Goal: Register for event/course

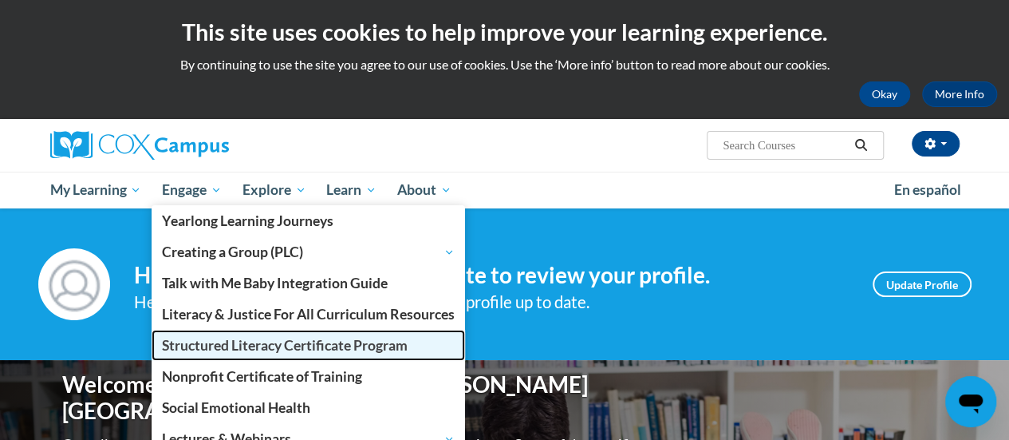
click at [221, 337] on span "Structured Literacy Certificate Program" at bounding box center [285, 345] width 246 height 17
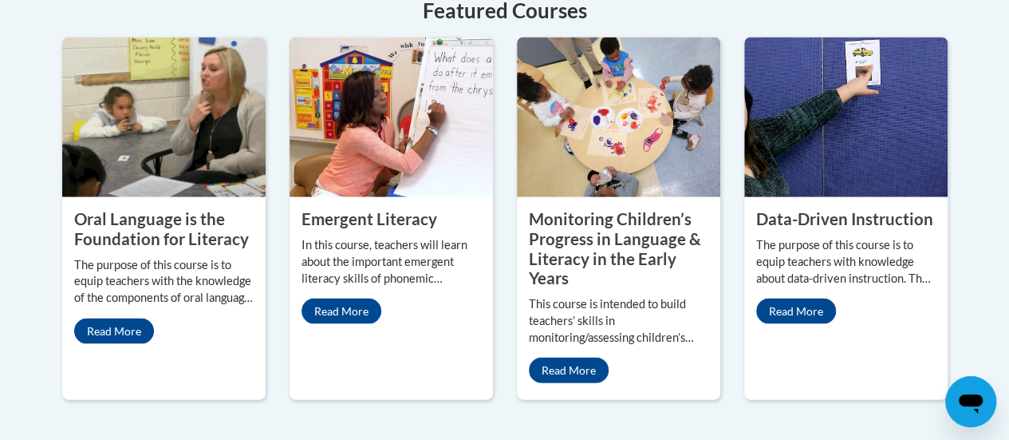
scroll to position [1531, 0]
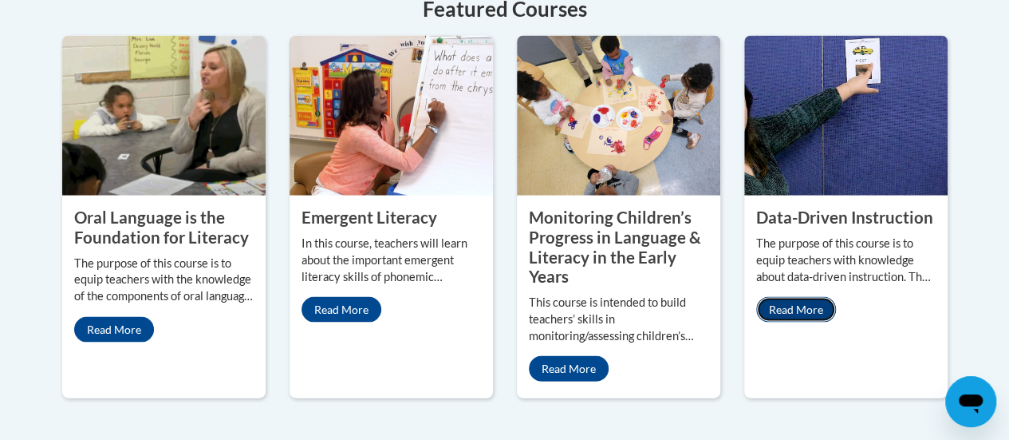
click at [802, 297] on link "Read More" at bounding box center [796, 310] width 80 height 26
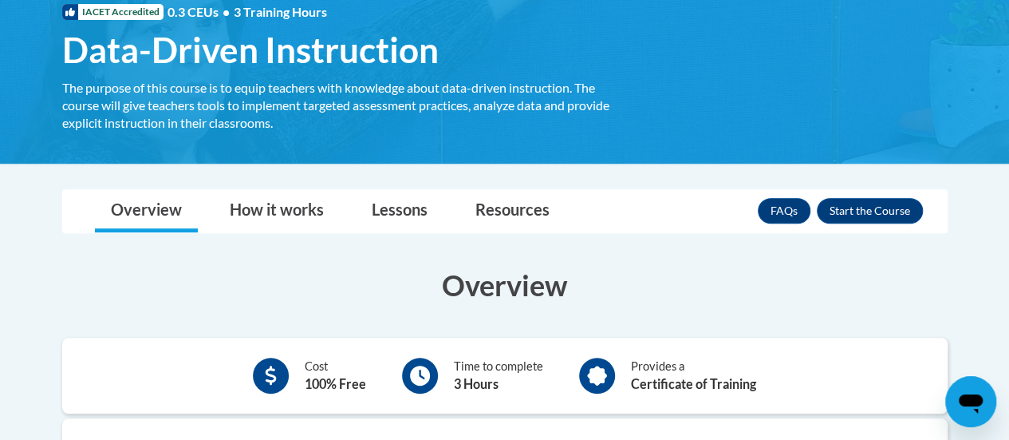
scroll to position [255, 0]
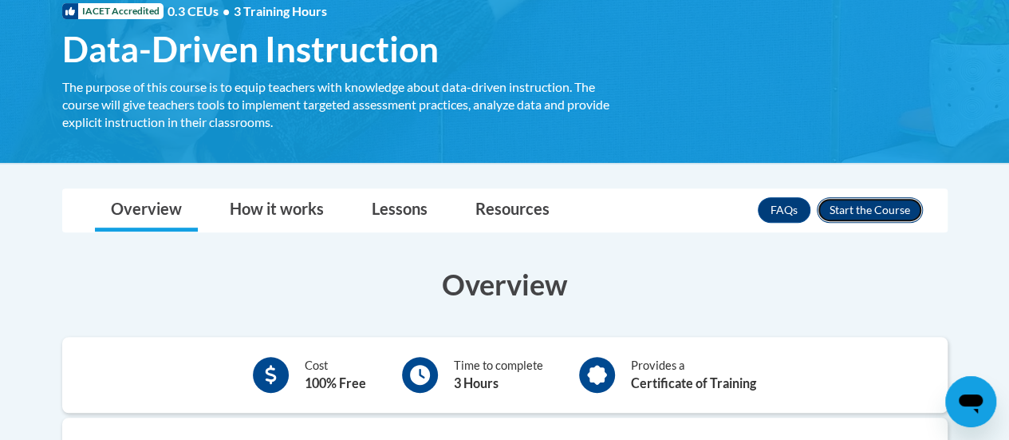
click at [877, 205] on button "Enroll" at bounding box center [870, 210] width 106 height 26
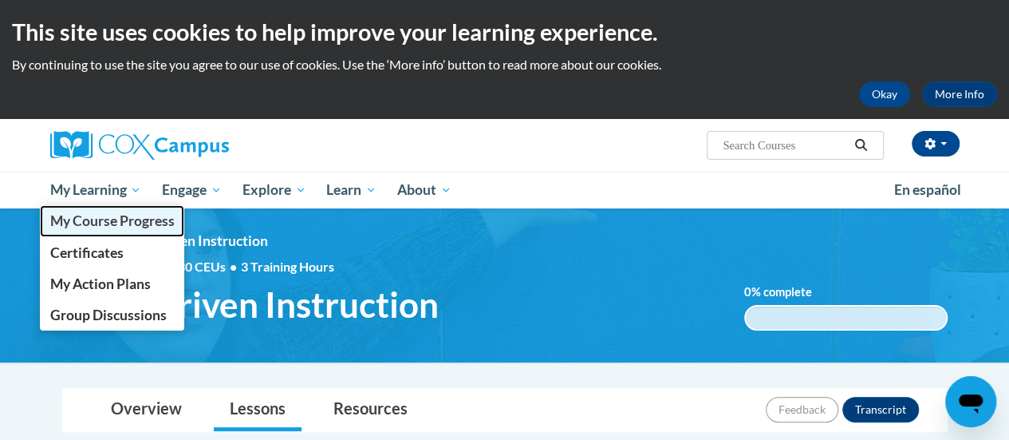
click at [126, 212] on span "My Course Progress" at bounding box center [111, 220] width 124 height 17
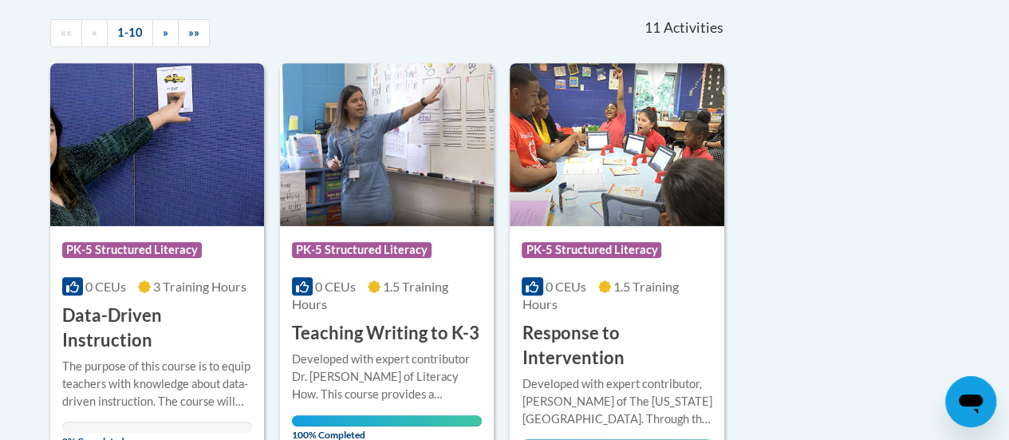
scroll to position [357, 0]
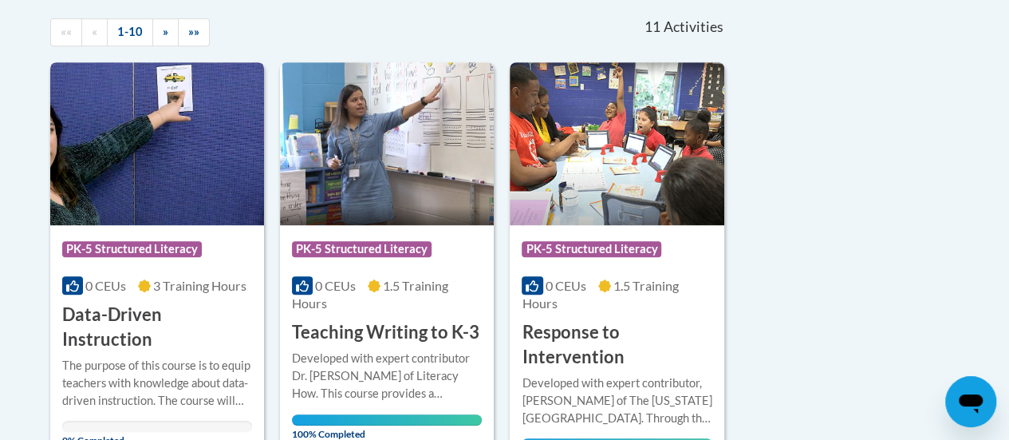
click at [132, 165] on img at bounding box center [157, 143] width 214 height 163
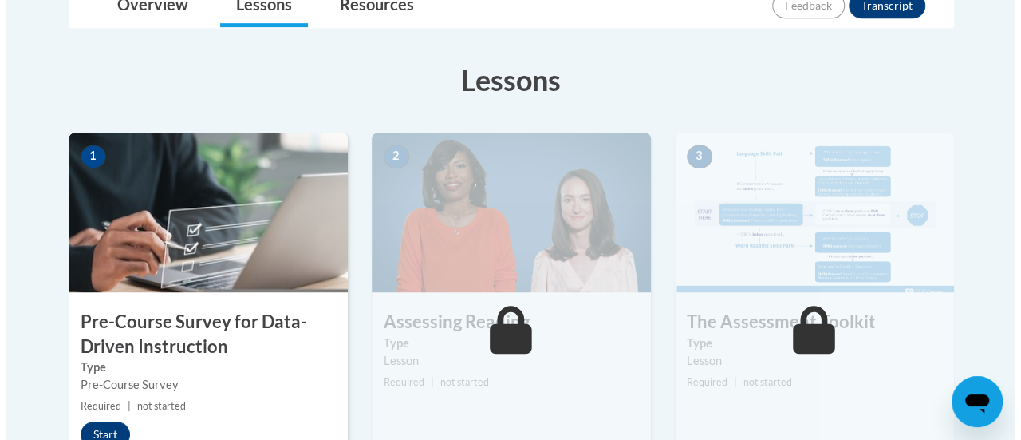
scroll to position [403, 0]
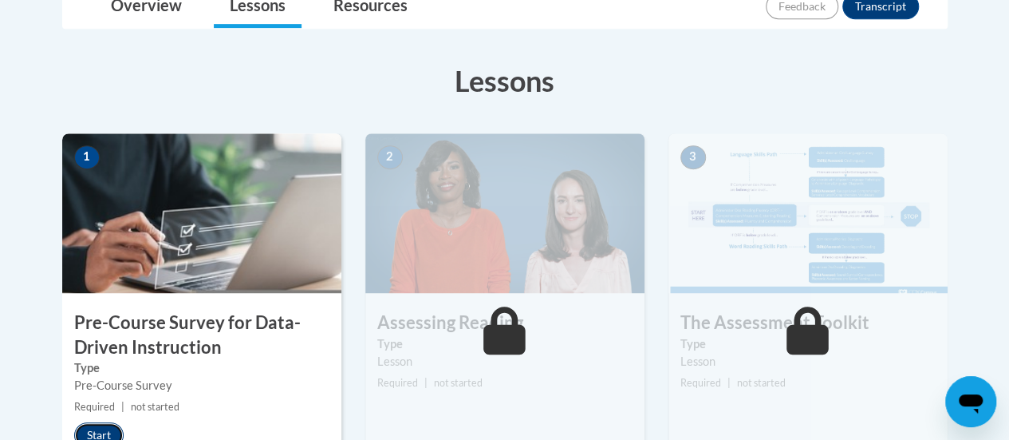
click at [103, 428] on button "Start" at bounding box center [98, 435] width 49 height 26
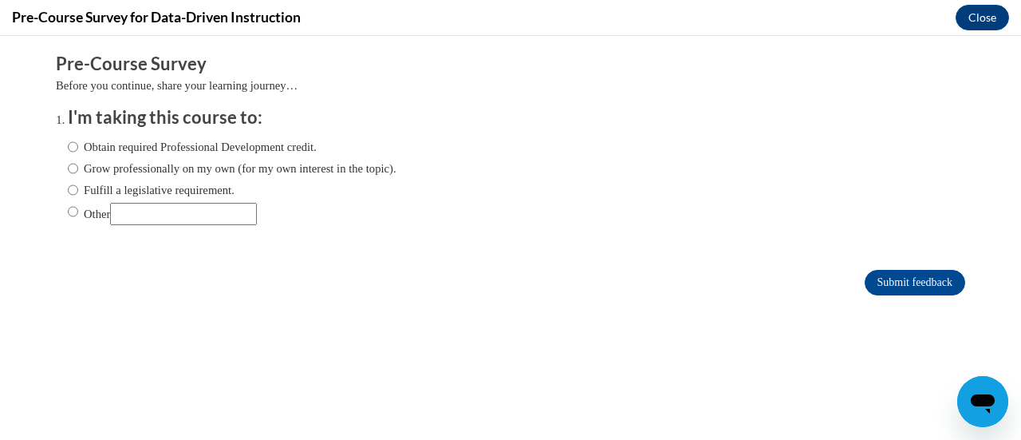
scroll to position [0, 0]
click at [68, 147] on input "Obtain required Professional Development credit." at bounding box center [73, 147] width 10 height 18
radio input "true"
click at [898, 278] on input "Submit feedback" at bounding box center [915, 283] width 101 height 26
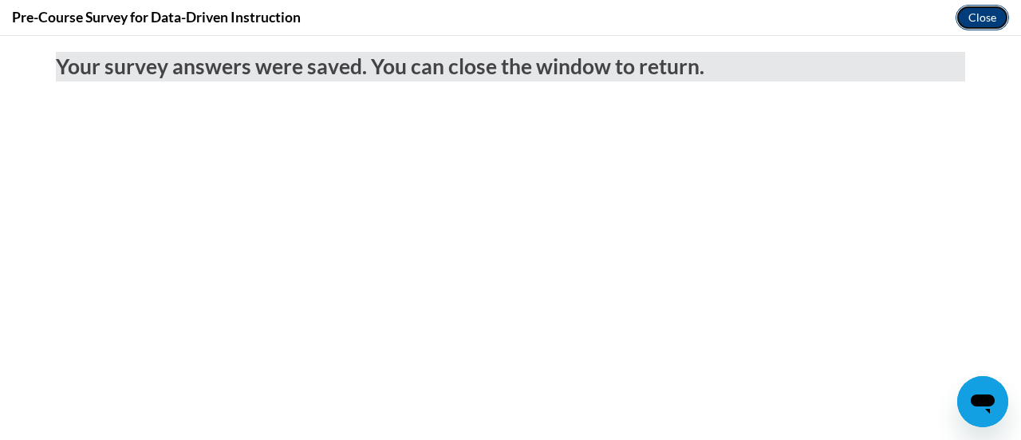
click at [996, 13] on button "Close" at bounding box center [982, 18] width 53 height 26
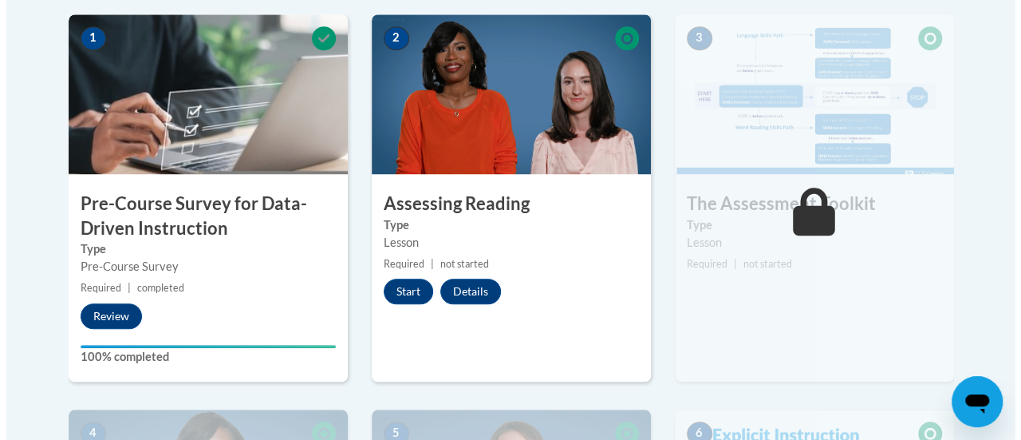
scroll to position [523, 0]
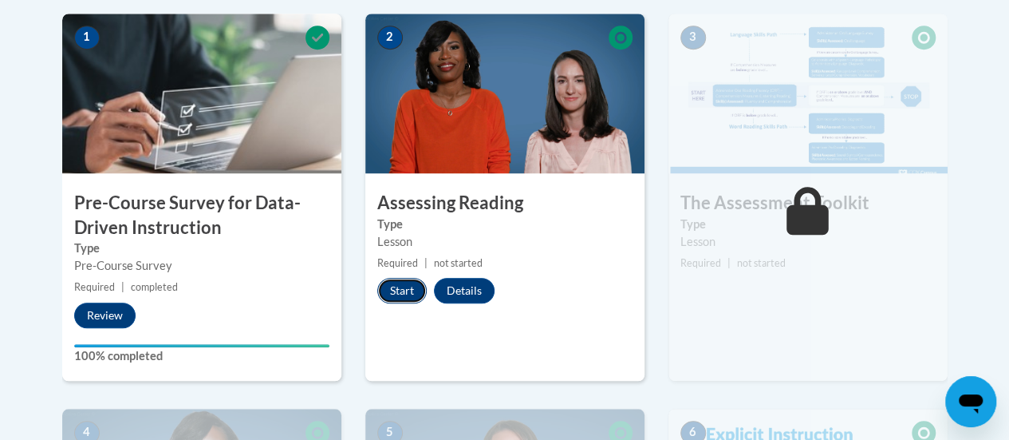
click at [396, 286] on button "Start" at bounding box center [401, 291] width 49 height 26
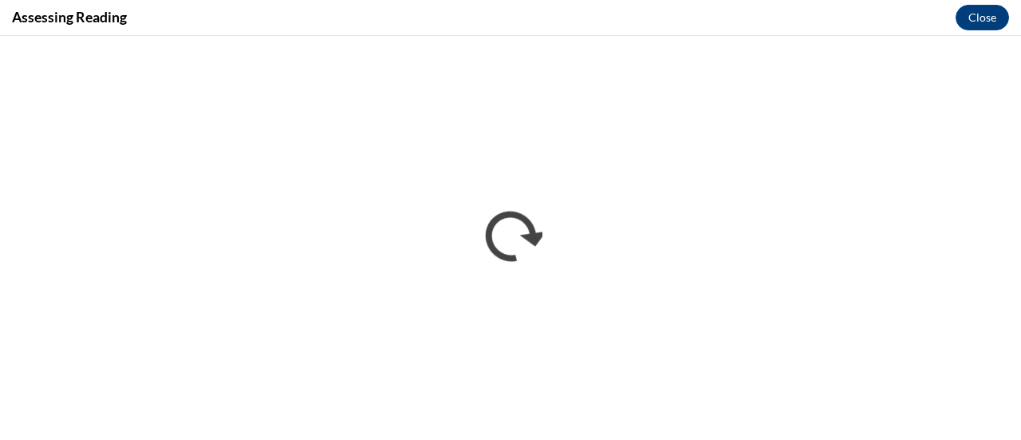
scroll to position [0, 0]
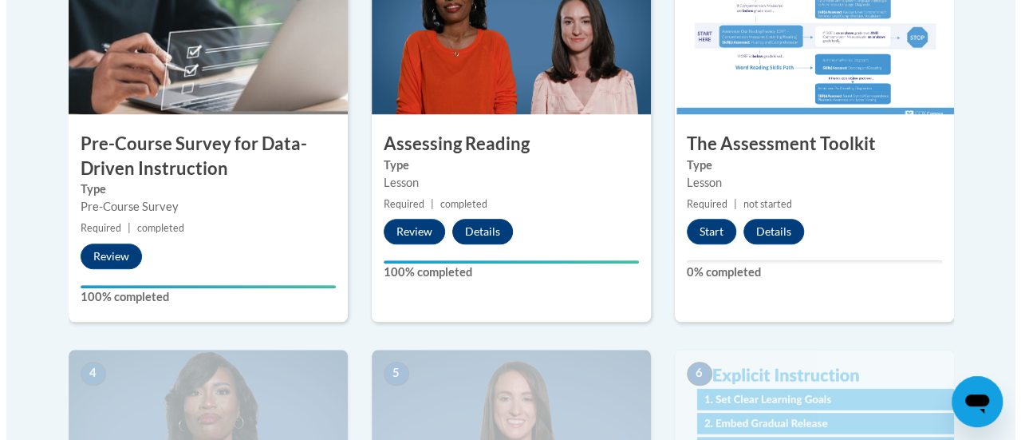
scroll to position [580, 0]
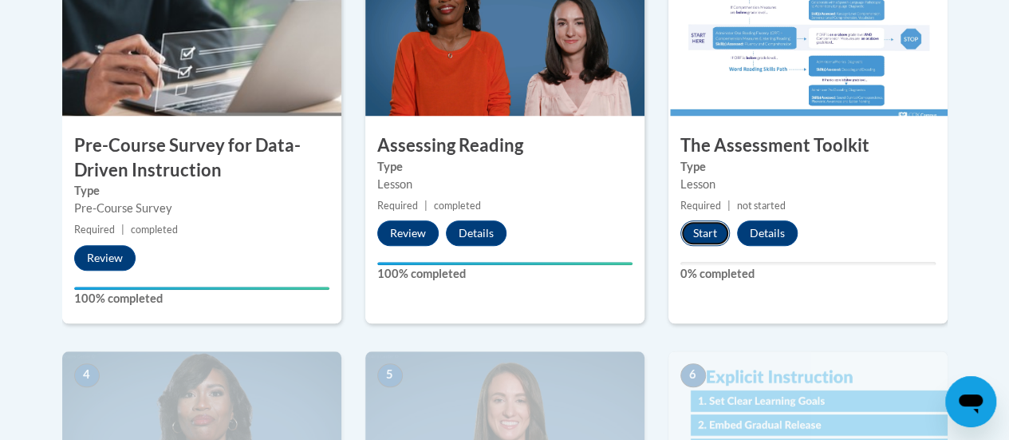
click at [700, 227] on button "Start" at bounding box center [705, 233] width 49 height 26
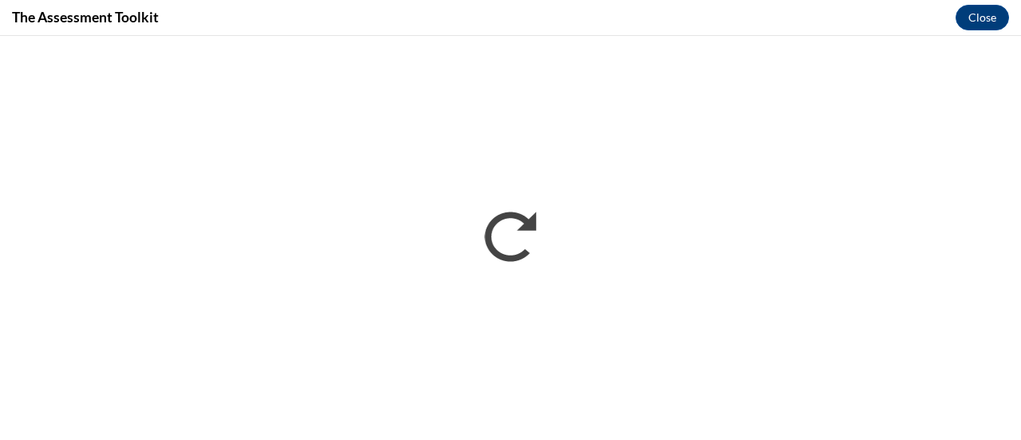
scroll to position [0, 0]
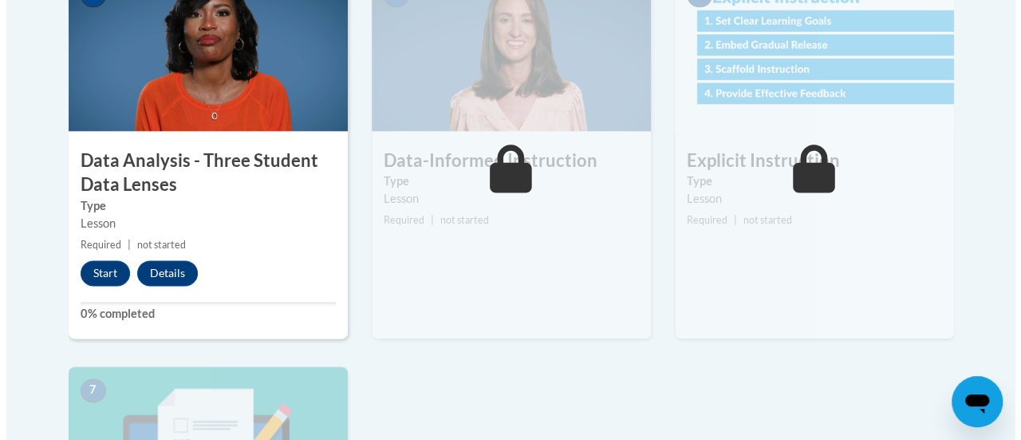
scroll to position [961, 0]
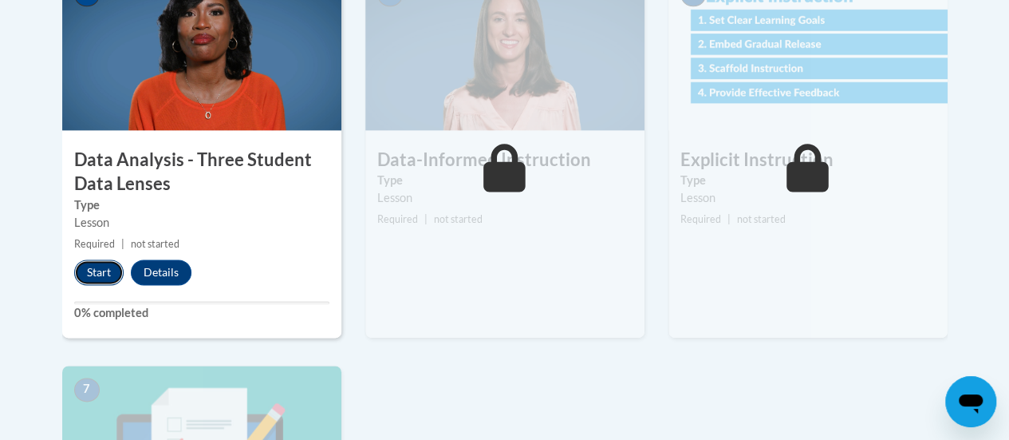
click at [89, 263] on button "Start" at bounding box center [98, 272] width 49 height 26
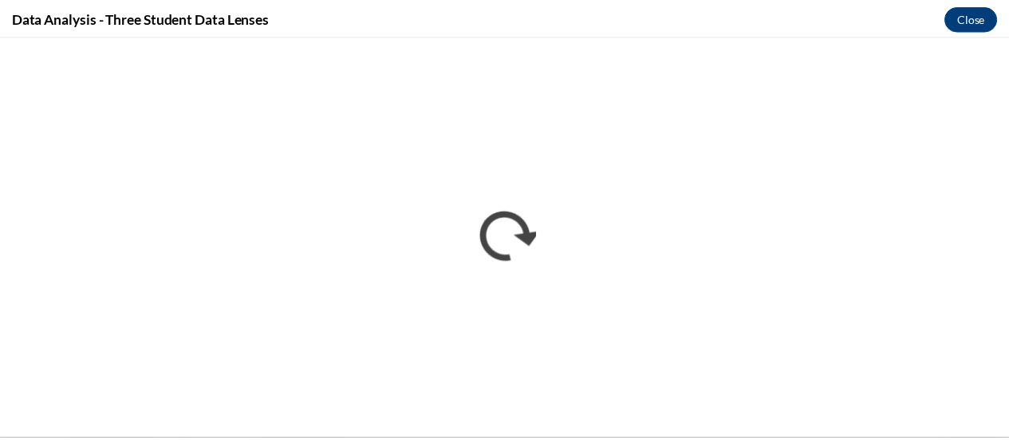
scroll to position [0, 0]
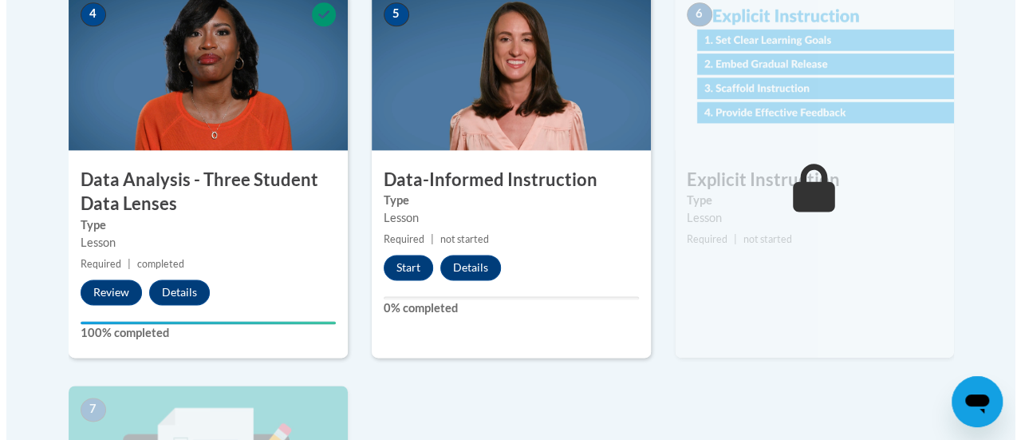
scroll to position [949, 0]
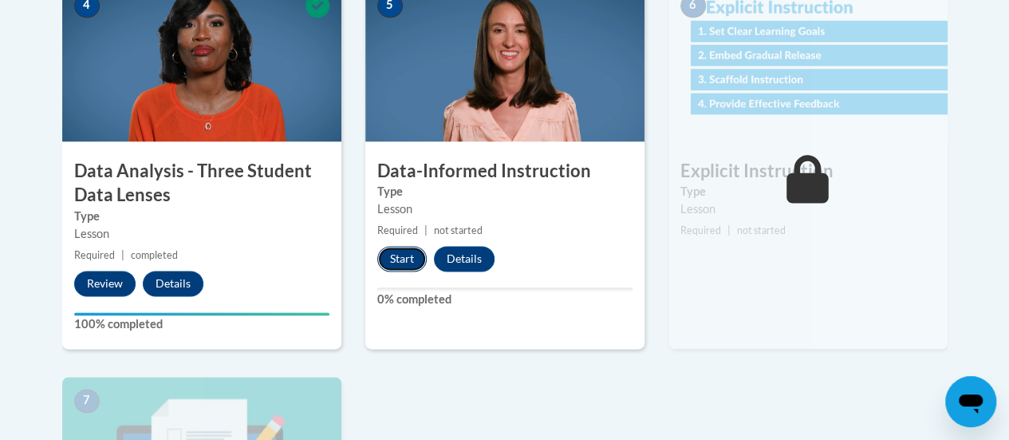
click at [397, 250] on button "Start" at bounding box center [401, 259] width 49 height 26
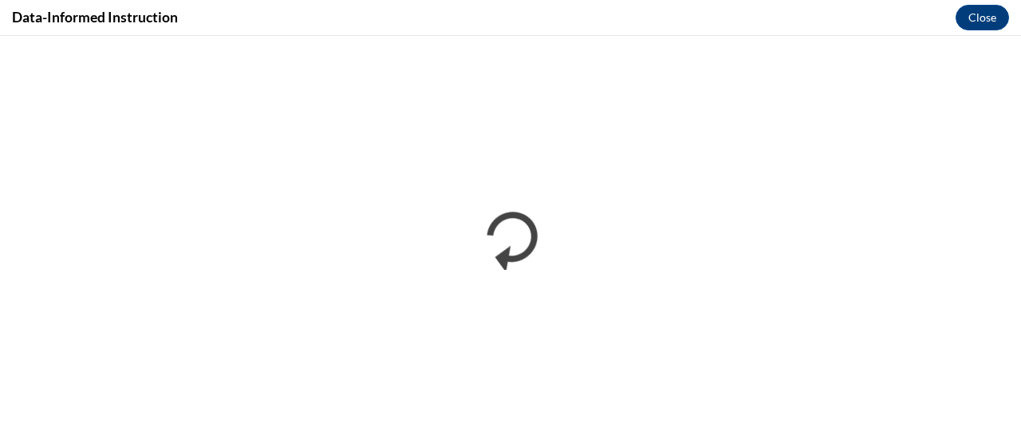
scroll to position [0, 0]
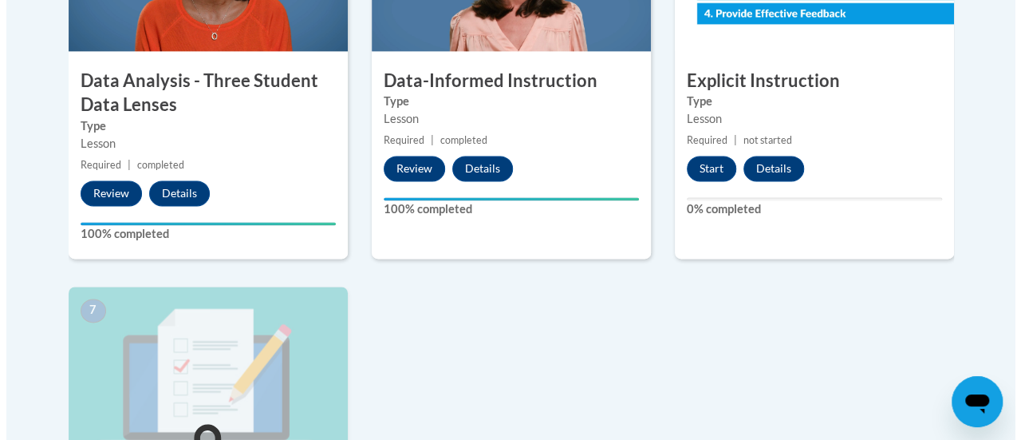
scroll to position [1040, 0]
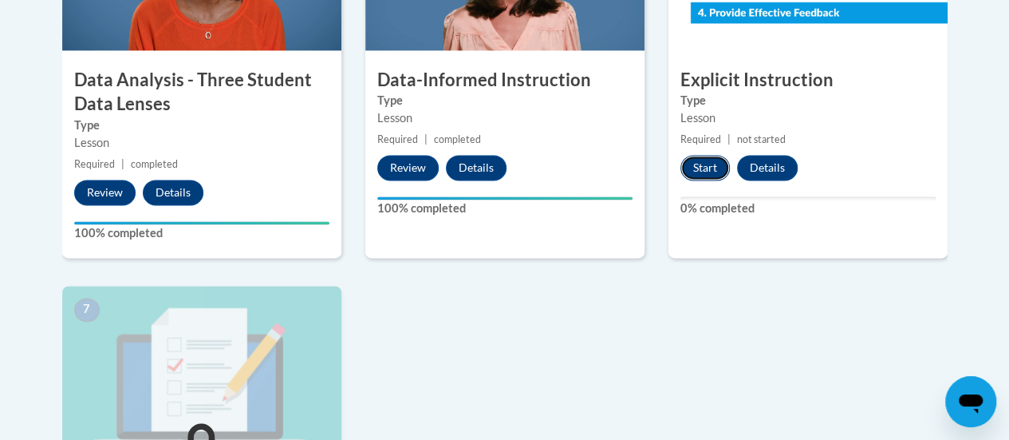
click at [705, 162] on button "Start" at bounding box center [705, 168] width 49 height 26
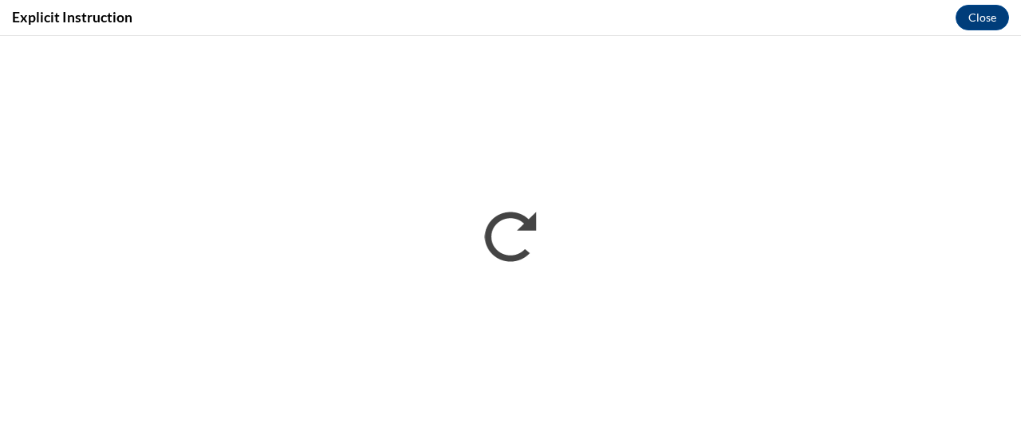
scroll to position [0, 0]
